Goal: Information Seeking & Learning: Compare options

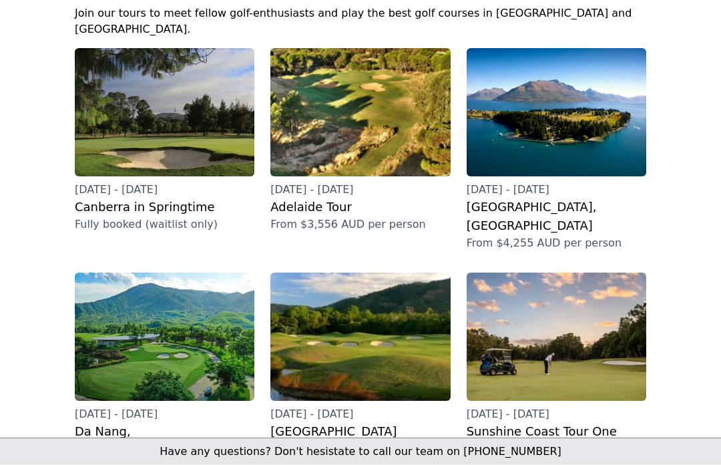
scroll to position [171, 0]
click at [331, 198] on h2 "Adelaide Tour" at bounding box center [361, 207] width 180 height 19
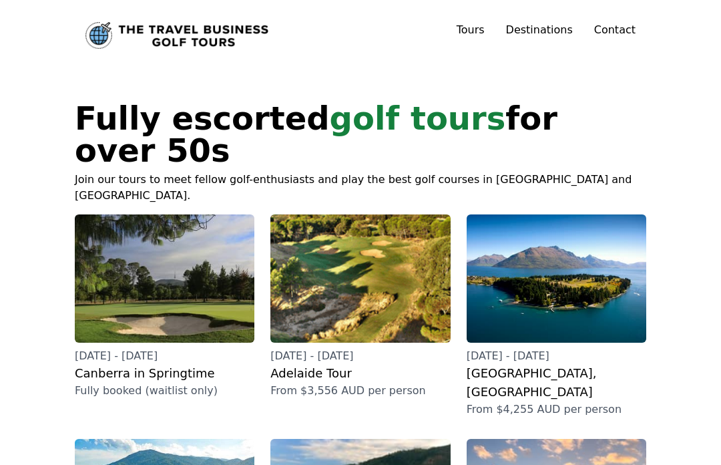
scroll to position [24, 0]
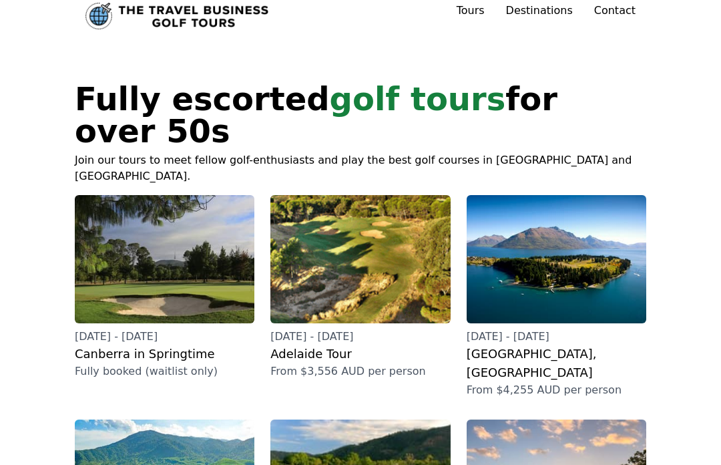
click at [541, 345] on h2 "[GEOGRAPHIC_DATA], [GEOGRAPHIC_DATA]" at bounding box center [557, 363] width 180 height 37
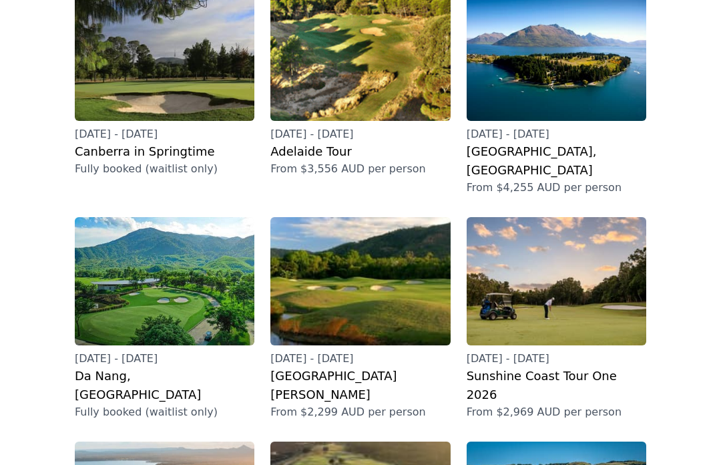
scroll to position [230, 0]
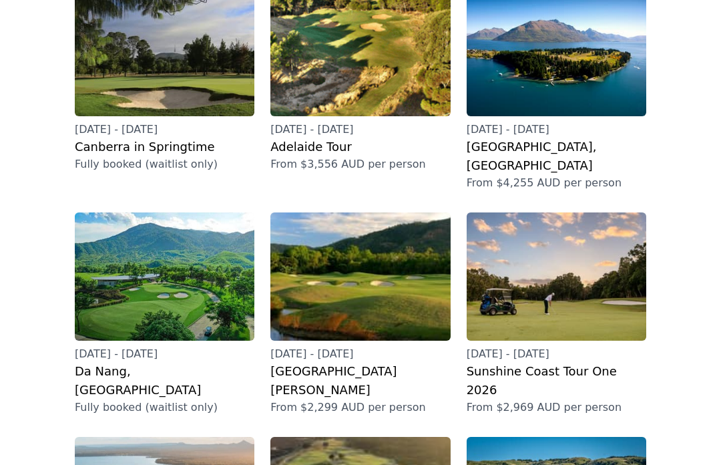
click at [360, 363] on h2 "[GEOGRAPHIC_DATA][PERSON_NAME]" at bounding box center [361, 381] width 180 height 37
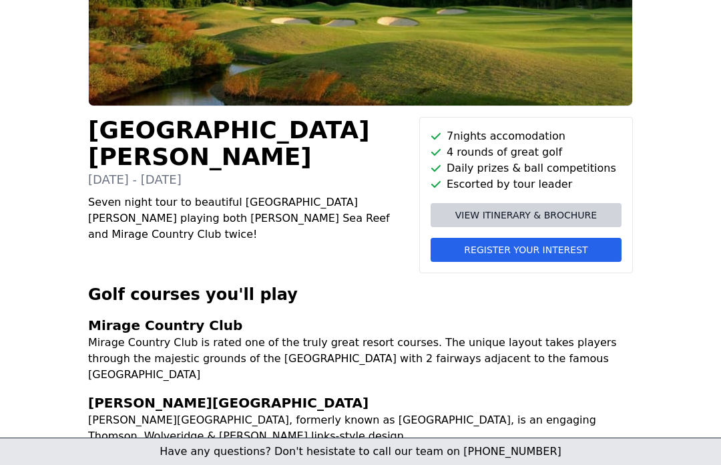
scroll to position [276, 0]
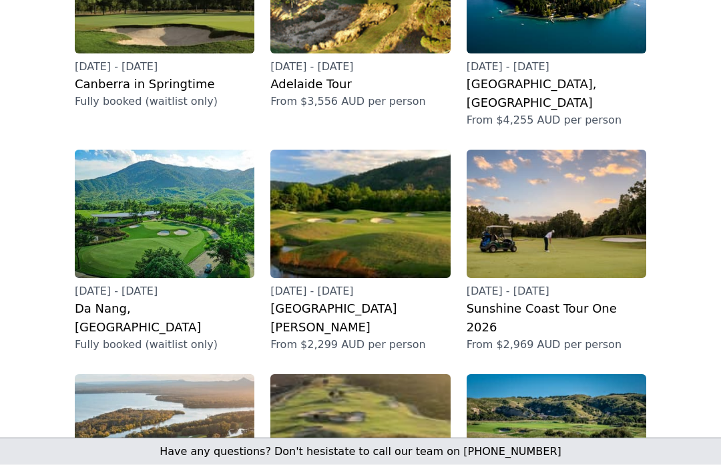
scroll to position [298, 0]
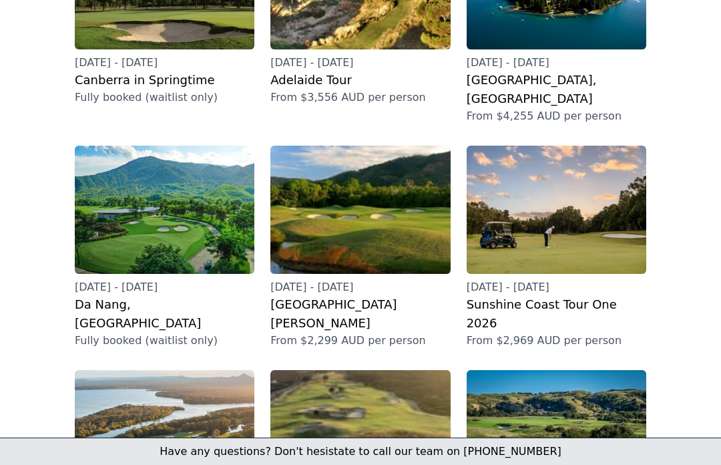
click at [582, 295] on h2 "Sunshine Coast Tour One 2026" at bounding box center [557, 313] width 180 height 37
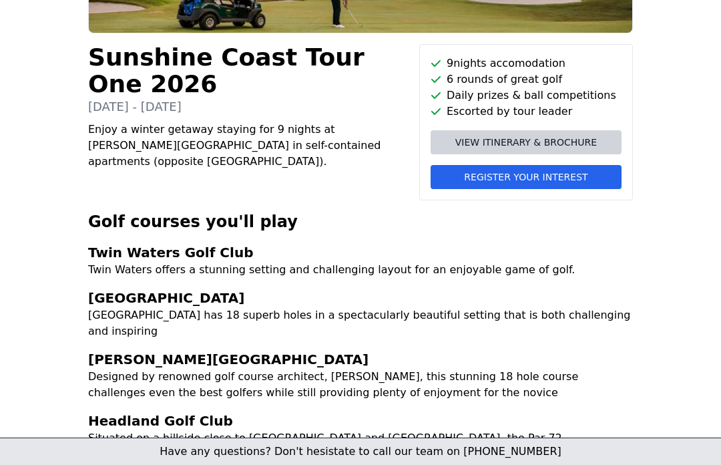
scroll to position [339, 0]
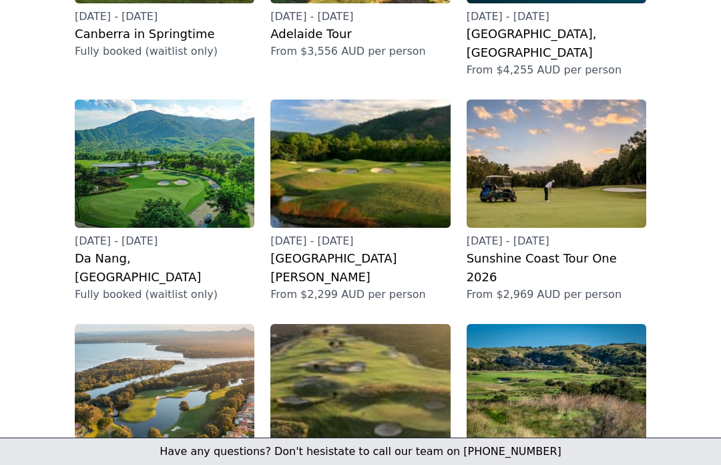
scroll to position [345, 0]
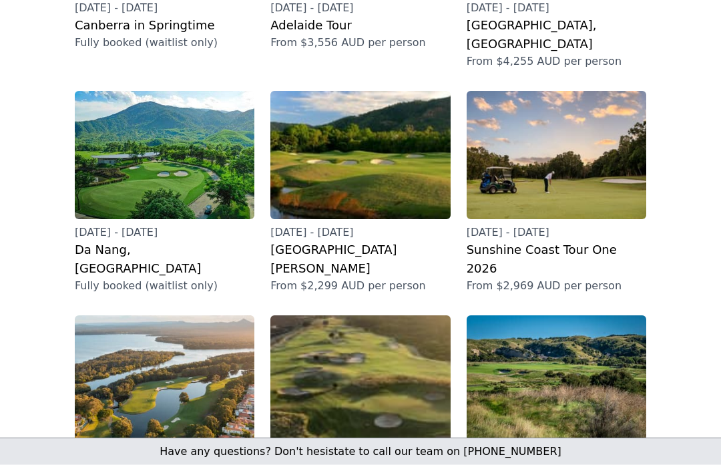
scroll to position [353, 0]
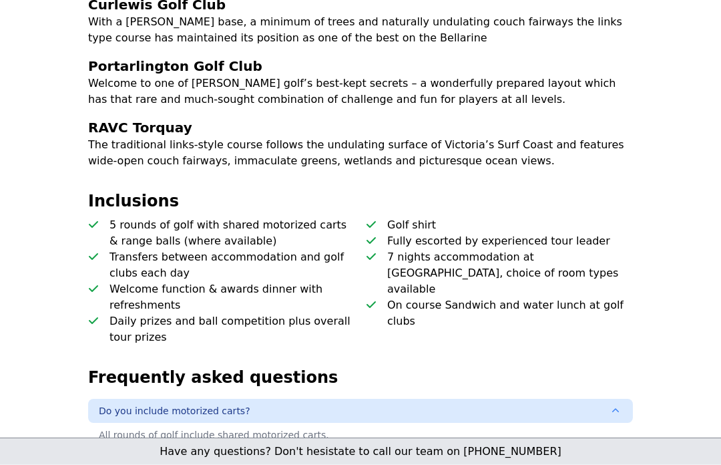
scroll to position [630, 0]
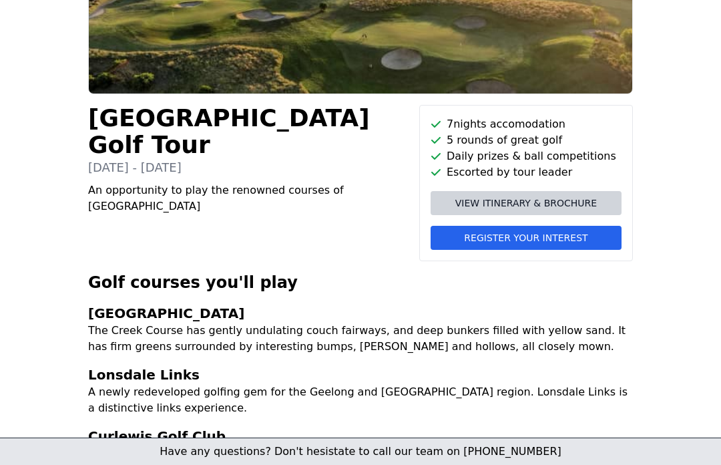
scroll to position [395, 0]
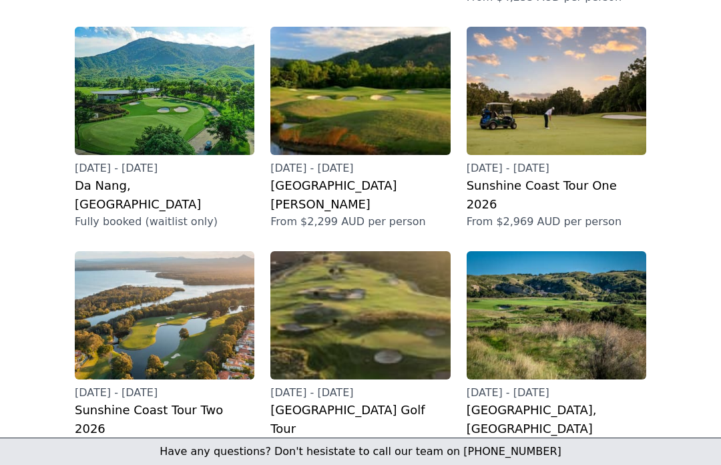
scroll to position [428, 0]
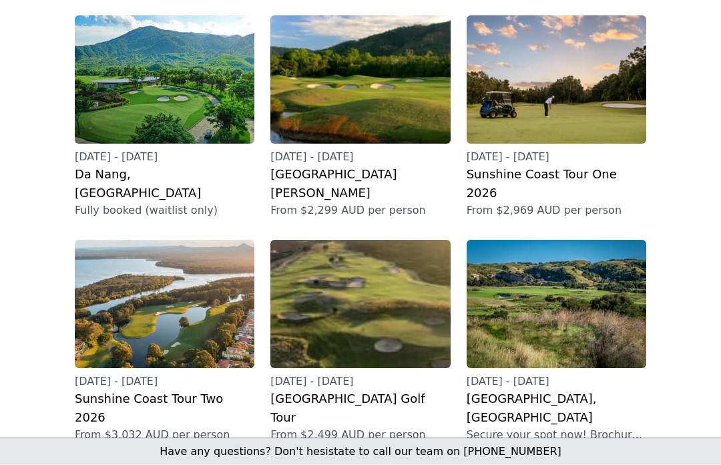
click at [550, 390] on h2 "[GEOGRAPHIC_DATA], [GEOGRAPHIC_DATA]" at bounding box center [557, 408] width 180 height 37
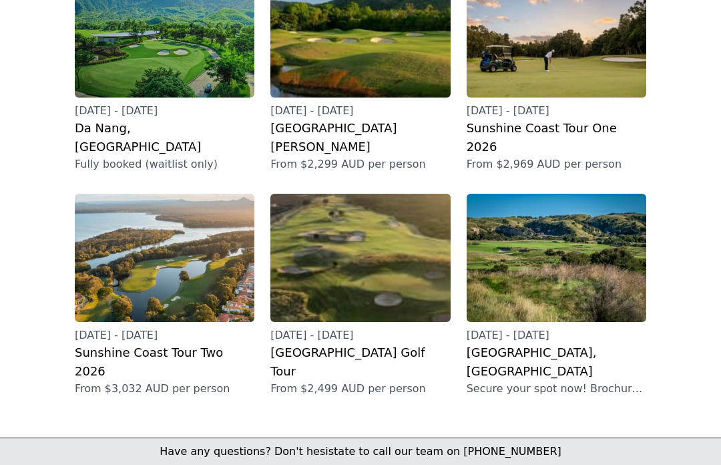
click at [537, 381] on p "Secure your spot now! Brochure coming soon" at bounding box center [557, 389] width 180 height 16
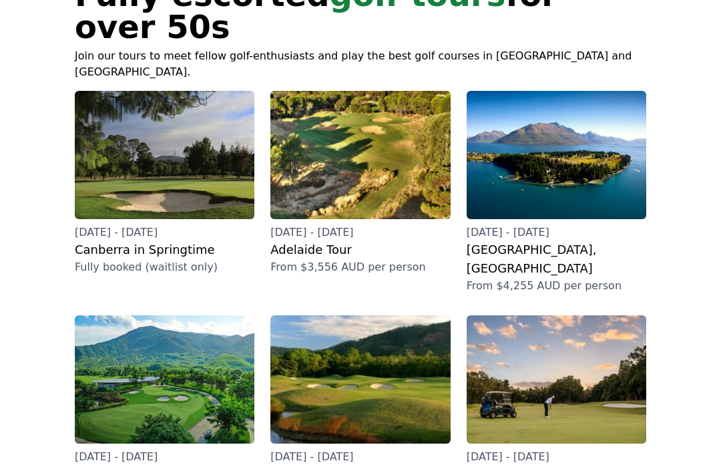
scroll to position [126, 0]
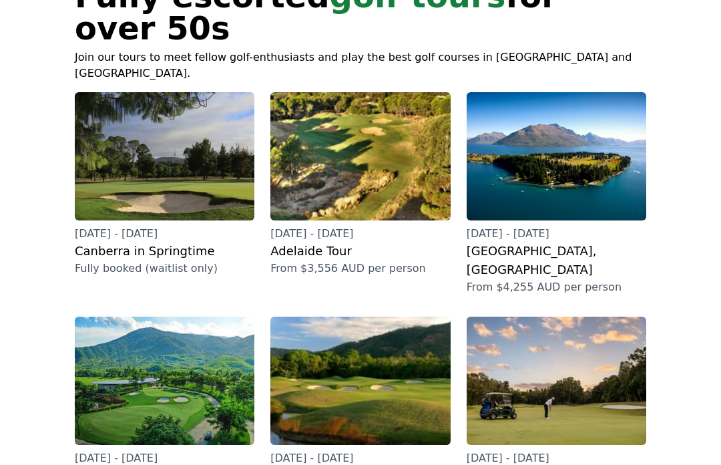
click at [168, 243] on h2 "Canberra in Springtime" at bounding box center [165, 252] width 180 height 19
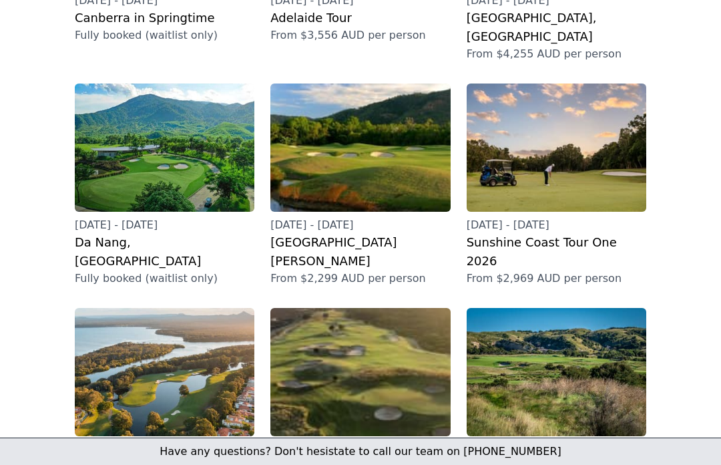
scroll to position [361, 0]
